Goal: Transaction & Acquisition: Purchase product/service

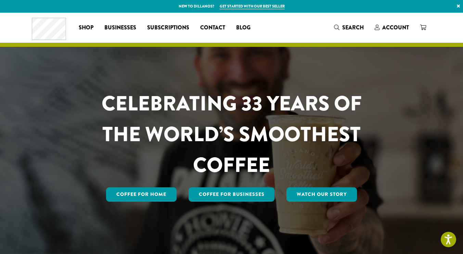
click at [426, 30] on icon at bounding box center [423, 27] width 6 height 5
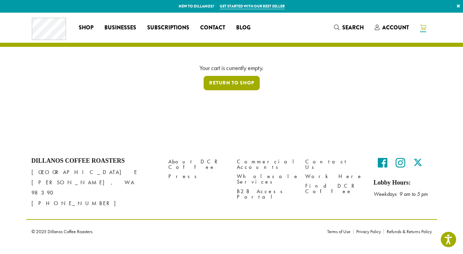
click at [231, 90] on link "Return to shop" at bounding box center [232, 83] width 56 height 14
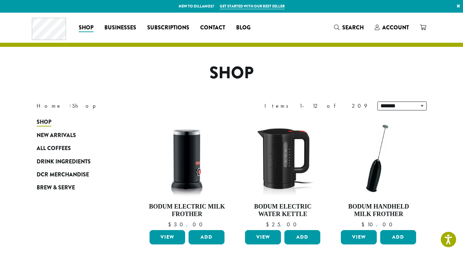
click at [401, 27] on span "Account" at bounding box center [396, 28] width 27 height 8
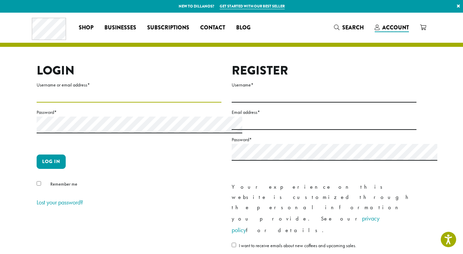
type input "**********"
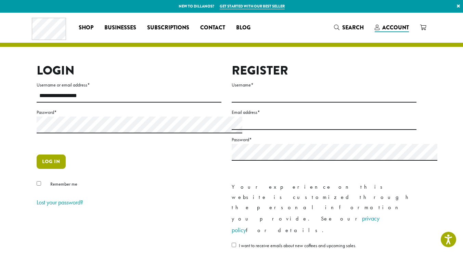
click at [37, 169] on button "Log in" at bounding box center [51, 162] width 29 height 14
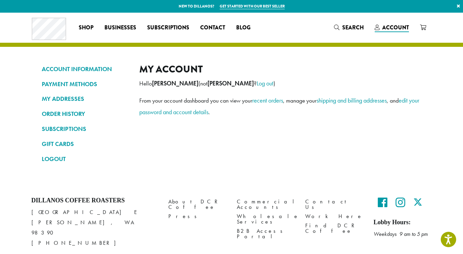
click at [45, 116] on link "ORDER HISTORY" at bounding box center [85, 114] width 87 height 12
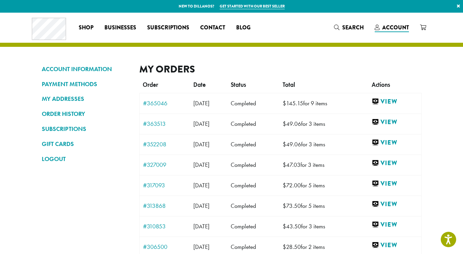
click at [418, 127] on link "View" at bounding box center [395, 122] width 46 height 9
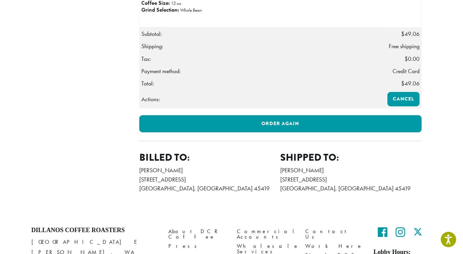
scroll to position [342, 0]
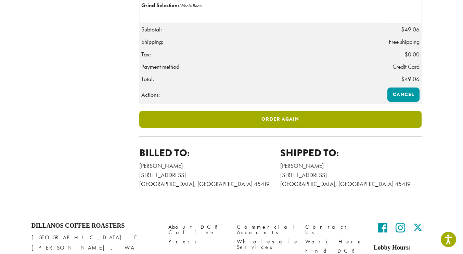
click at [312, 128] on link "Order again" at bounding box center [280, 119] width 283 height 17
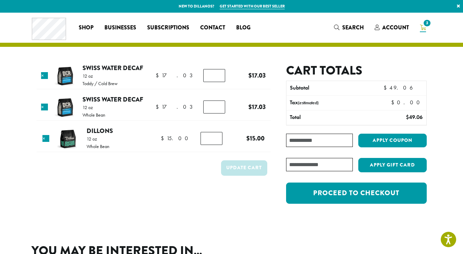
click at [353, 29] on span "Search" at bounding box center [353, 28] width 22 height 8
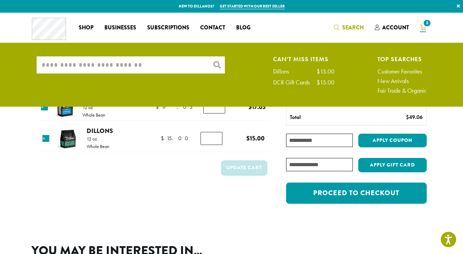
click at [72, 71] on input "What are you searching for?" at bounding box center [131, 65] width 188 height 17
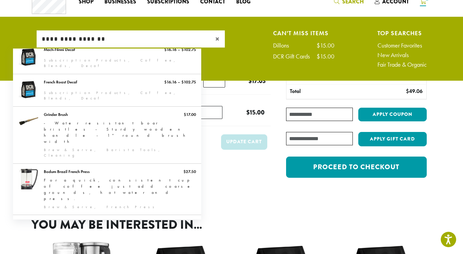
scroll to position [34, 0]
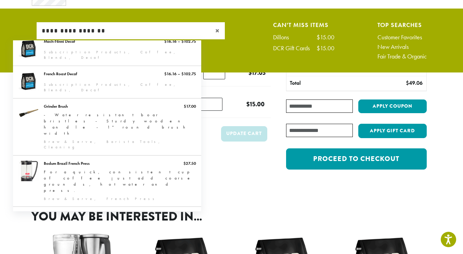
type input "**********"
click at [211, 193] on div "The cart has been filled with the items from your previous order. Product Price…" at bounding box center [231, 85] width 411 height 215
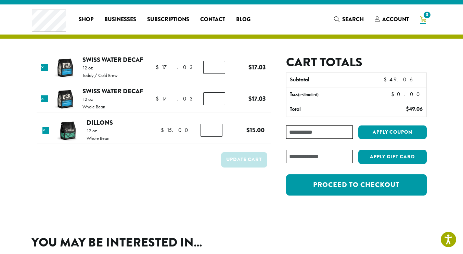
scroll to position [0, 0]
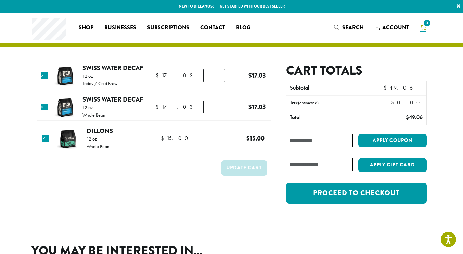
type input "*"
click at [217, 114] on input "*" at bounding box center [214, 107] width 22 height 13
click at [175, 60] on div "The cart has been filled with the items from your previous order. Product Price…" at bounding box center [231, 120] width 411 height 215
click at [243, 176] on button "Update cart" at bounding box center [244, 168] width 46 height 15
click at [92, 73] on link "Swiss Water Decaf" at bounding box center [113, 67] width 61 height 9
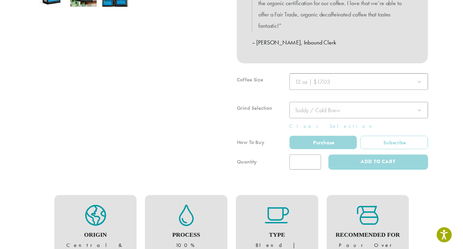
scroll to position [274, 0]
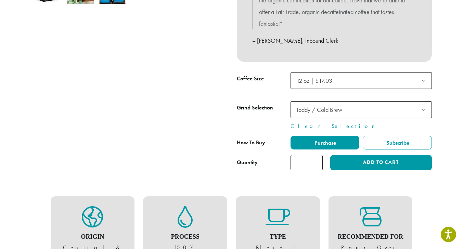
click at [342, 114] on span "Toddy / Cold Brew" at bounding box center [320, 110] width 46 height 8
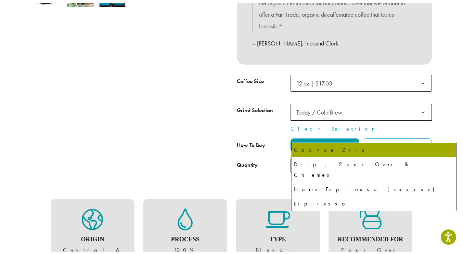
scroll to position [67, 0]
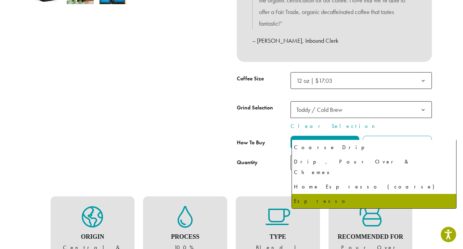
select select "********"
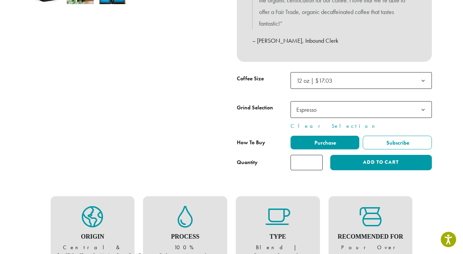
click at [333, 147] on span "Purchase" at bounding box center [325, 142] width 23 height 7
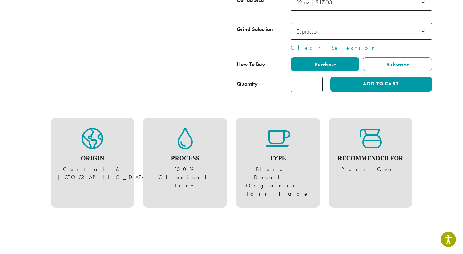
scroll to position [377, 0]
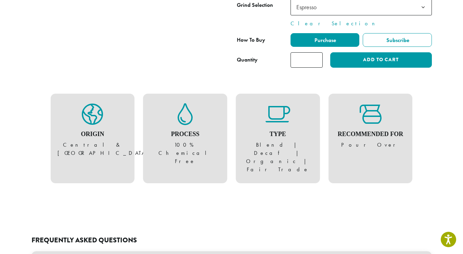
click at [330, 44] on span "Purchase" at bounding box center [325, 40] width 23 height 7
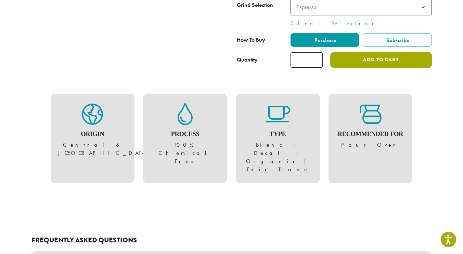
click at [390, 68] on button "Add to cart" at bounding box center [380, 59] width 101 height 15
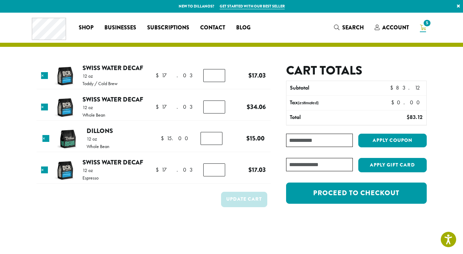
type input "*"
click at [218, 114] on input "*" at bounding box center [214, 107] width 22 height 13
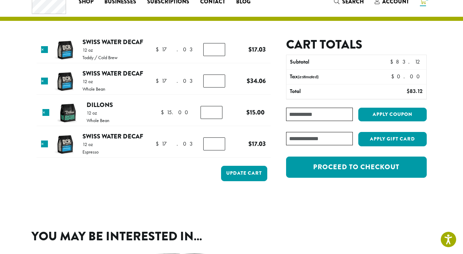
scroll to position [34, 0]
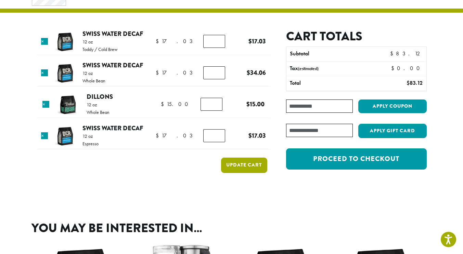
click at [253, 173] on button "Update cart" at bounding box center [244, 165] width 46 height 15
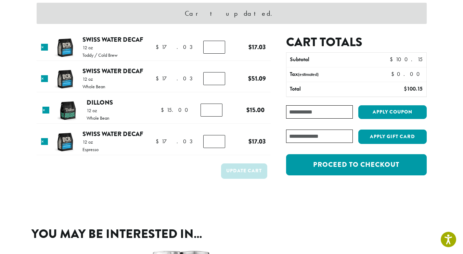
scroll to position [68, 0]
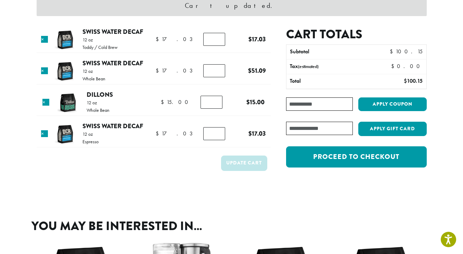
type input "*"
click at [216, 77] on input "*" at bounding box center [214, 70] width 22 height 13
click at [242, 171] on button "Update cart" at bounding box center [244, 163] width 46 height 15
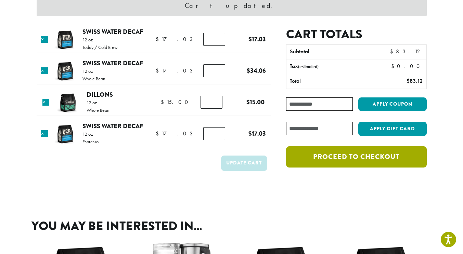
click at [362, 168] on link "Proceed to checkout" at bounding box center [356, 157] width 140 height 21
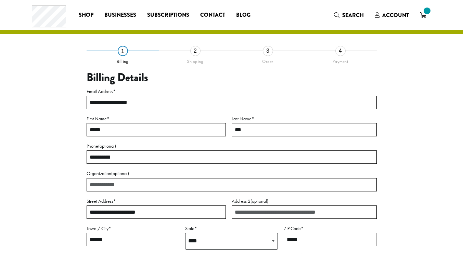
select select "**"
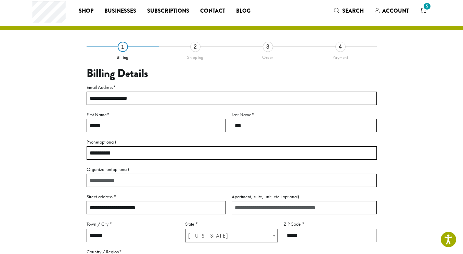
scroll to position [15, 0]
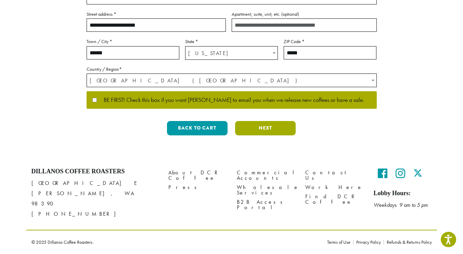
click at [269, 136] on button "Next" at bounding box center [265, 128] width 61 height 14
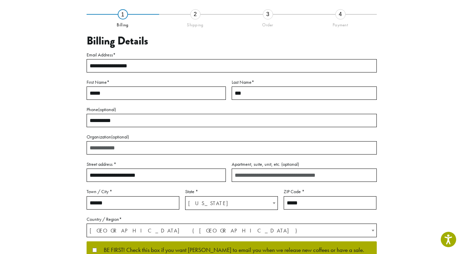
scroll to position [45, 0]
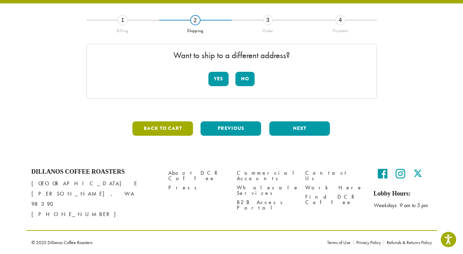
click at [164, 132] on button "Back to cart" at bounding box center [163, 129] width 61 height 14
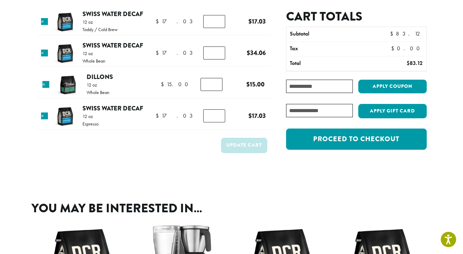
scroll to position [103, 0]
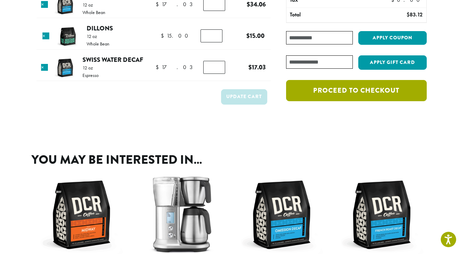
click at [390, 101] on link "Proceed to checkout" at bounding box center [356, 90] width 140 height 21
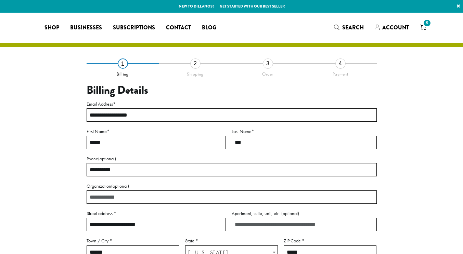
select select "**"
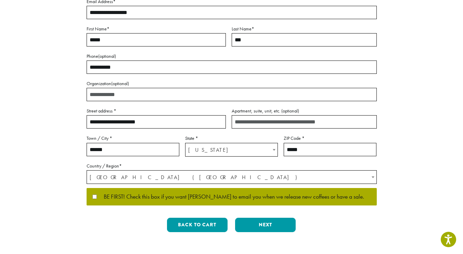
scroll to position [205, 0]
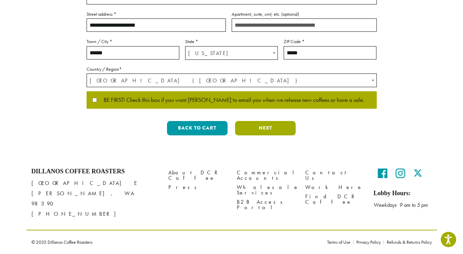
click at [266, 136] on button "Next" at bounding box center [265, 128] width 61 height 14
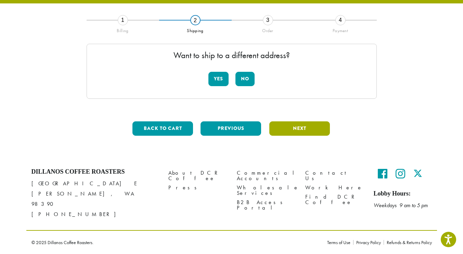
scroll to position [45, 0]
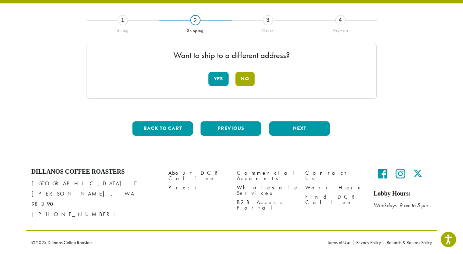
click at [246, 86] on button "No" at bounding box center [245, 79] width 19 height 14
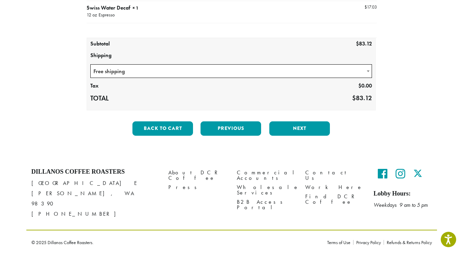
scroll to position [222, 0]
click at [308, 122] on button "Next" at bounding box center [299, 129] width 61 height 14
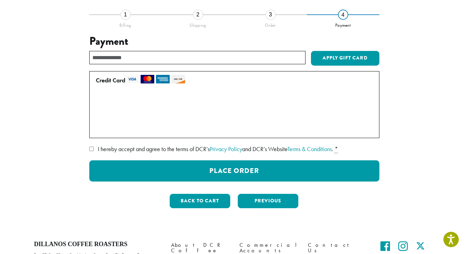
scroll to position [45, 0]
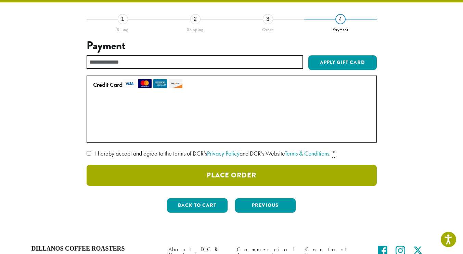
click at [240, 186] on button "Place Order" at bounding box center [232, 175] width 290 height 21
